Goal: Check status: Check status

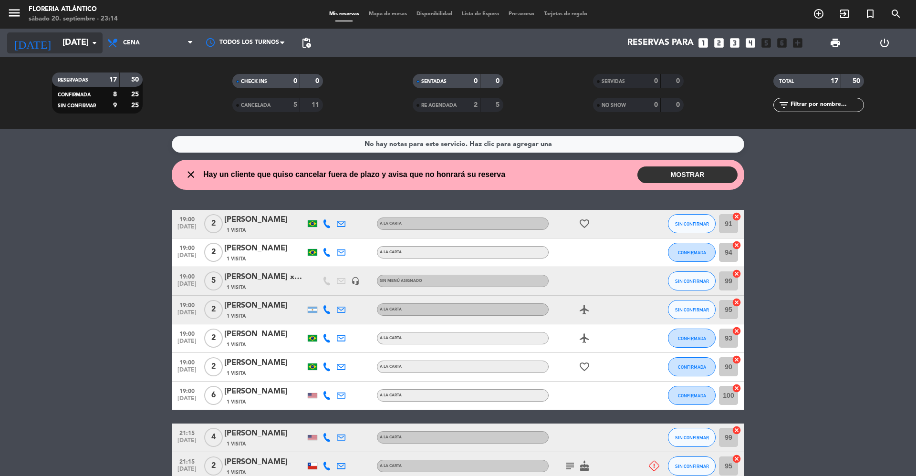
click at [73, 46] on input "[DATE]" at bounding box center [113, 42] width 111 height 19
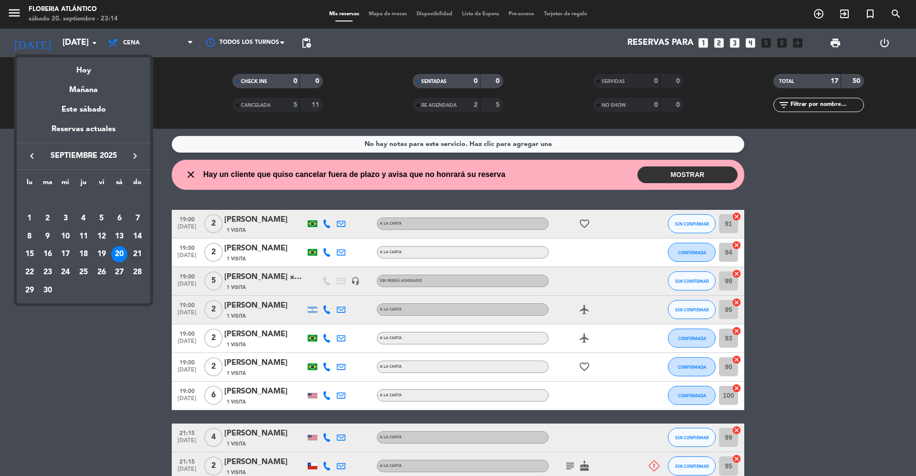
click at [134, 254] on div "21" at bounding box center [137, 254] width 16 height 16
type input "[DATE]"
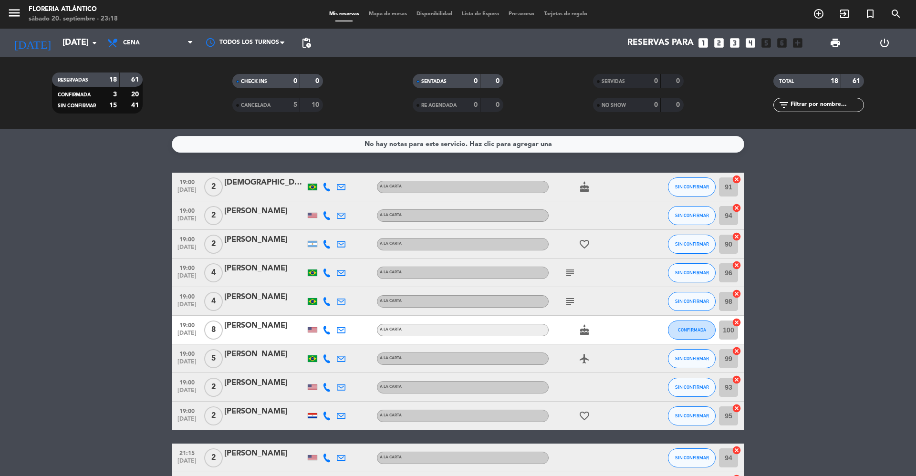
click at [570, 272] on icon "subject" at bounding box center [569, 272] width 11 height 11
click at [577, 298] on div "juntar mesas con la de [PERSON_NAME] ya que son [DEMOGRAPHIC_DATA]" at bounding box center [570, 295] width 143 height 20
click at [573, 301] on icon "subject" at bounding box center [569, 301] width 11 height 11
click at [600, 301] on div "subject juntar con [PERSON_NAME] , son [DEMOGRAPHIC_DATA]" at bounding box center [592, 301] width 86 height 28
click at [573, 268] on icon "subject" at bounding box center [569, 272] width 11 height 11
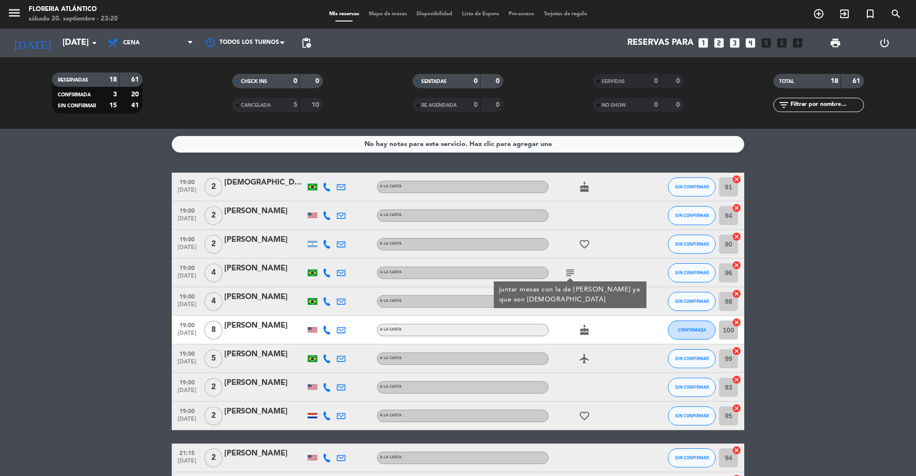
click at [573, 268] on icon "subject" at bounding box center [569, 272] width 11 height 11
click at [575, 310] on div "subject" at bounding box center [592, 301] width 86 height 28
click at [573, 297] on icon "subject" at bounding box center [569, 301] width 11 height 11
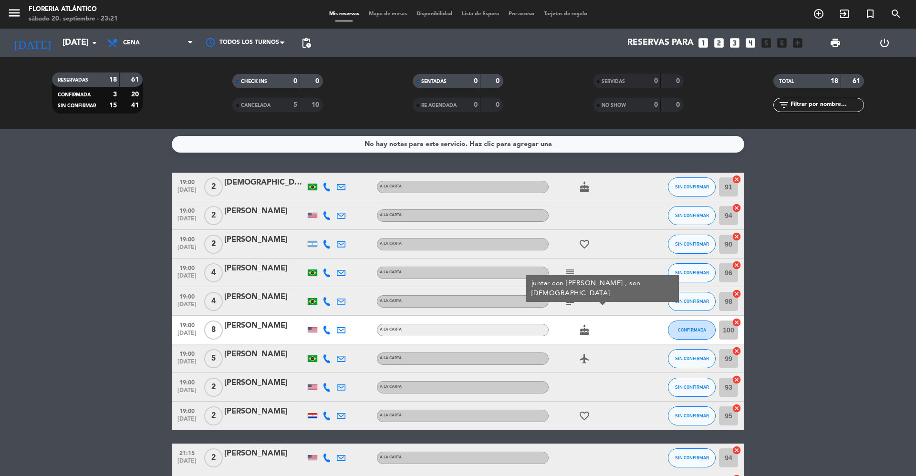
click at [585, 307] on div "subject juntar con [PERSON_NAME] , son [DEMOGRAPHIC_DATA]" at bounding box center [592, 301] width 86 height 28
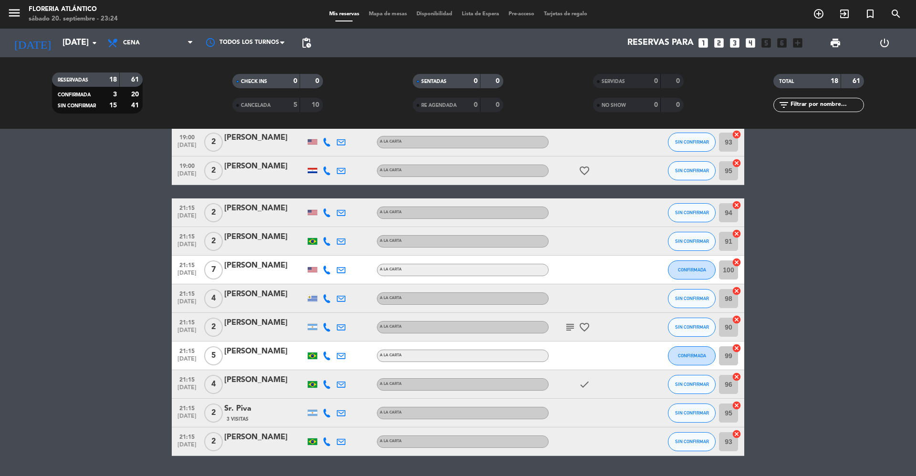
scroll to position [254, 0]
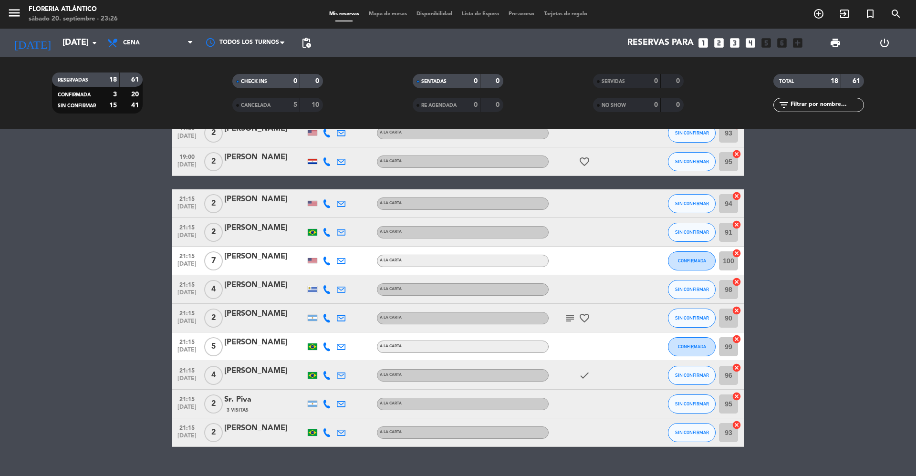
click at [573, 323] on div "subject favorite_border" at bounding box center [592, 318] width 86 height 28
click at [572, 315] on icon "subject" at bounding box center [569, 317] width 11 height 11
